Goal: Information Seeking & Learning: Learn about a topic

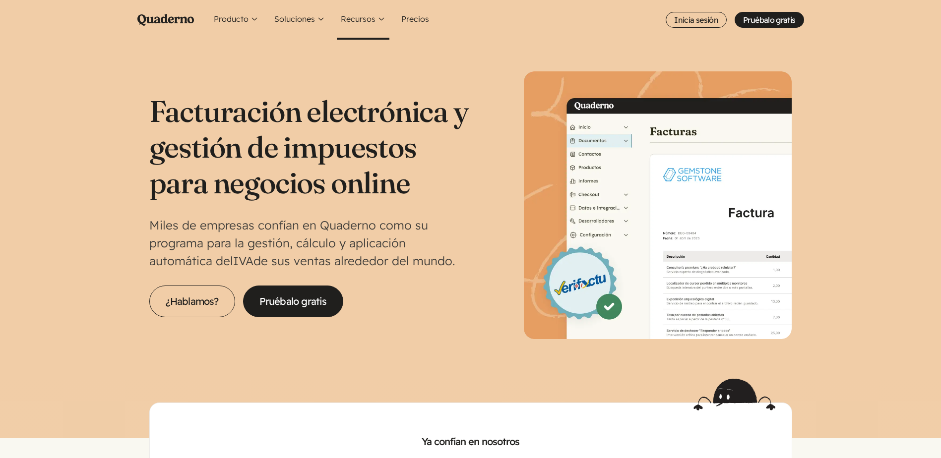
click at [373, 14] on button "Recursos" at bounding box center [363, 20] width 53 height 40
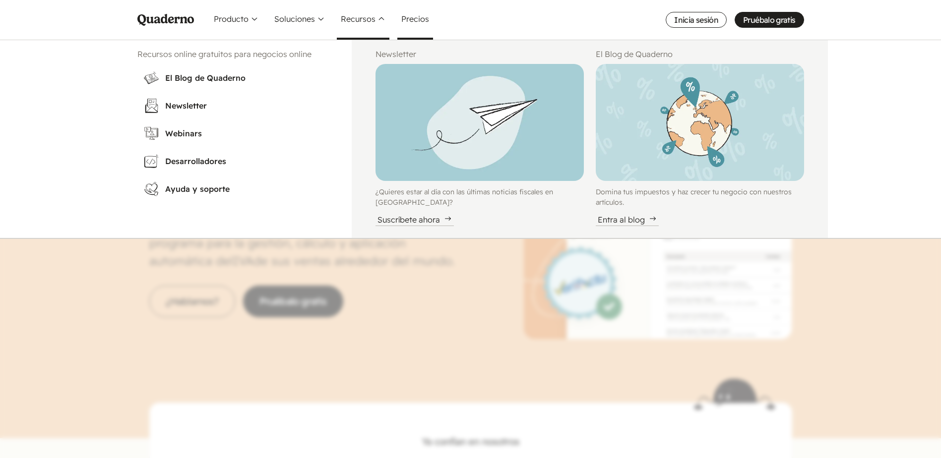
click at [419, 21] on link "Precios" at bounding box center [415, 20] width 36 height 40
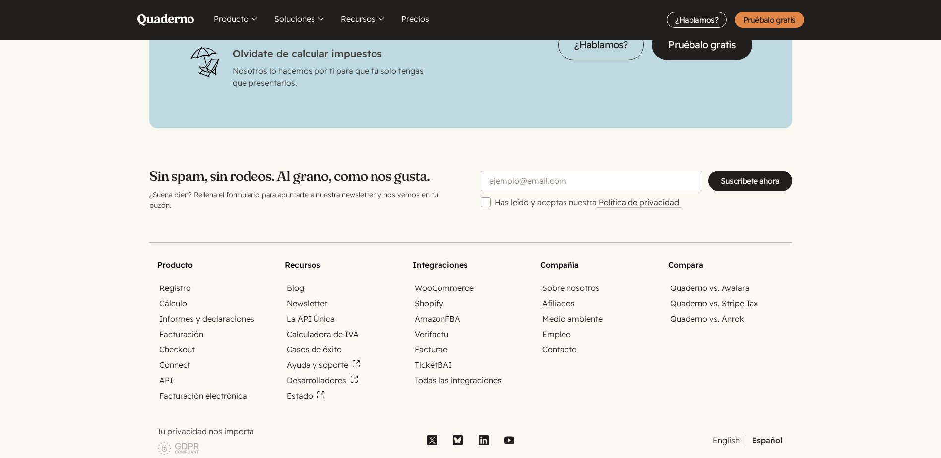
scroll to position [3117, 0]
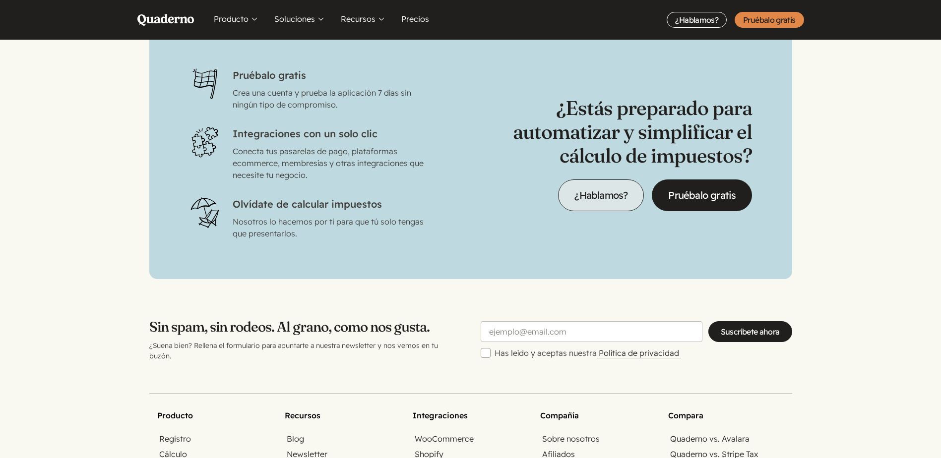
click at [595, 189] on link "¿Hablamos?" at bounding box center [601, 196] width 86 height 32
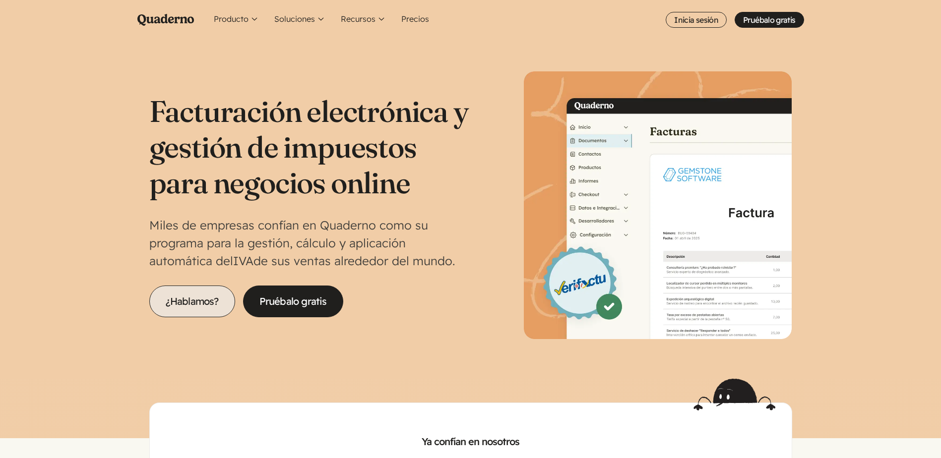
click at [224, 288] on link "¿Hablamos?" at bounding box center [192, 302] width 86 height 32
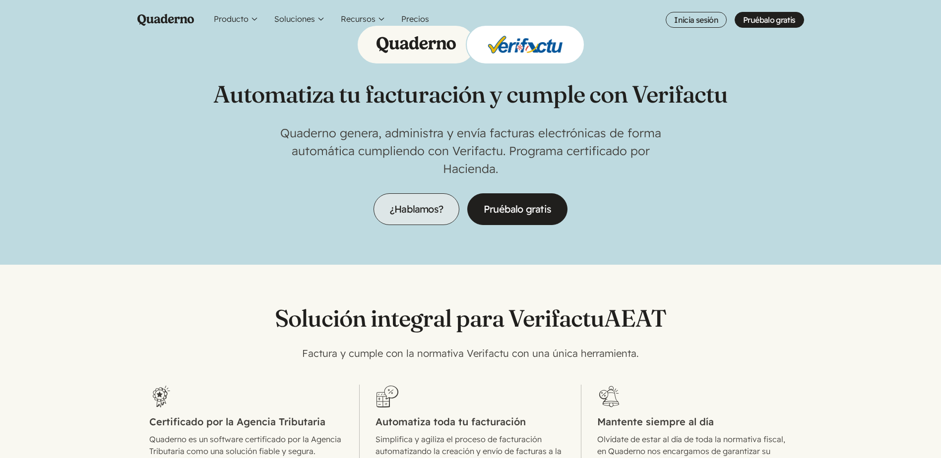
scroll to position [198, 0]
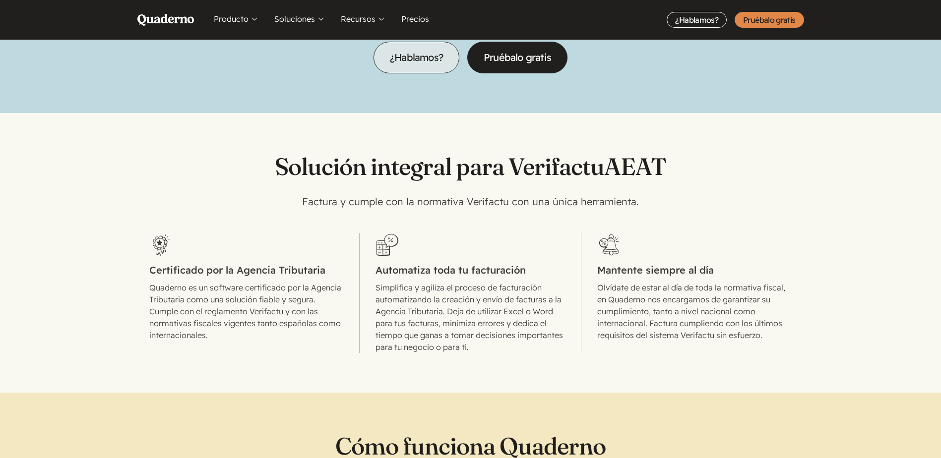
click at [415, 62] on link "¿Hablamos?" at bounding box center [417, 58] width 86 height 32
click at [238, 18] on button "Producto" at bounding box center [236, 20] width 53 height 40
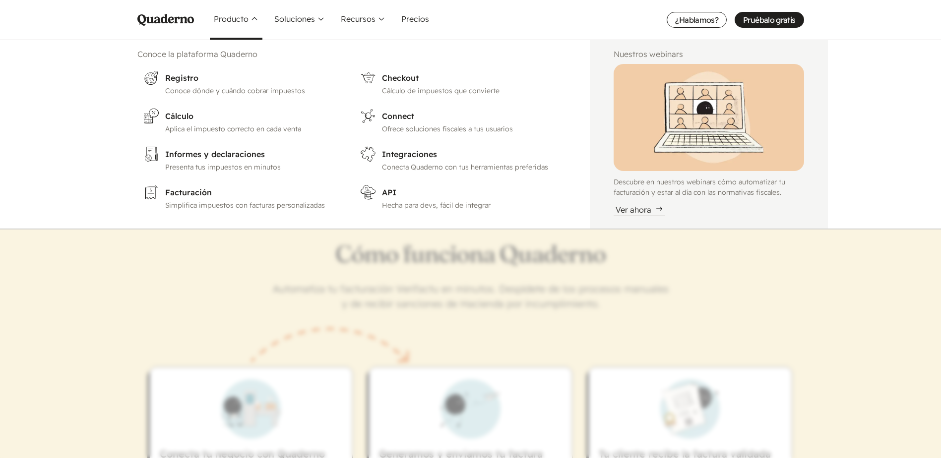
scroll to position [397, 0]
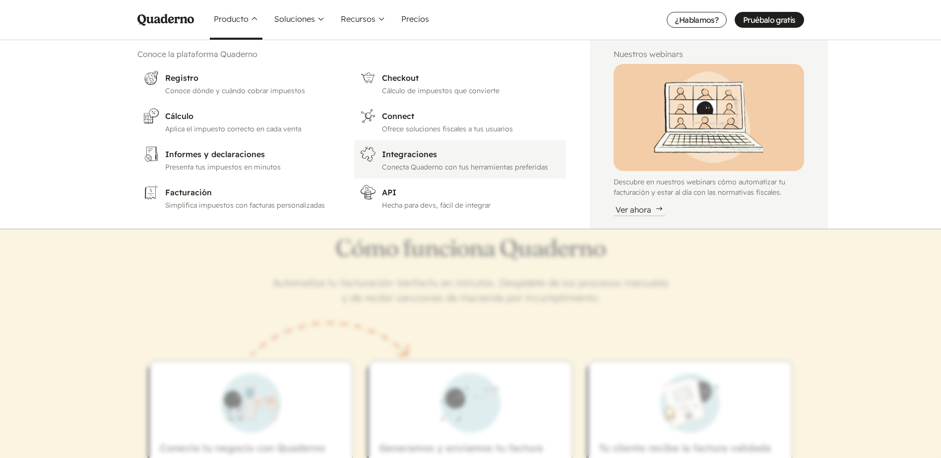
click at [440, 164] on p "Conecta Quaderno con tus herramientas preferidas" at bounding box center [471, 167] width 178 height 10
